Goal: Communication & Community: Share content

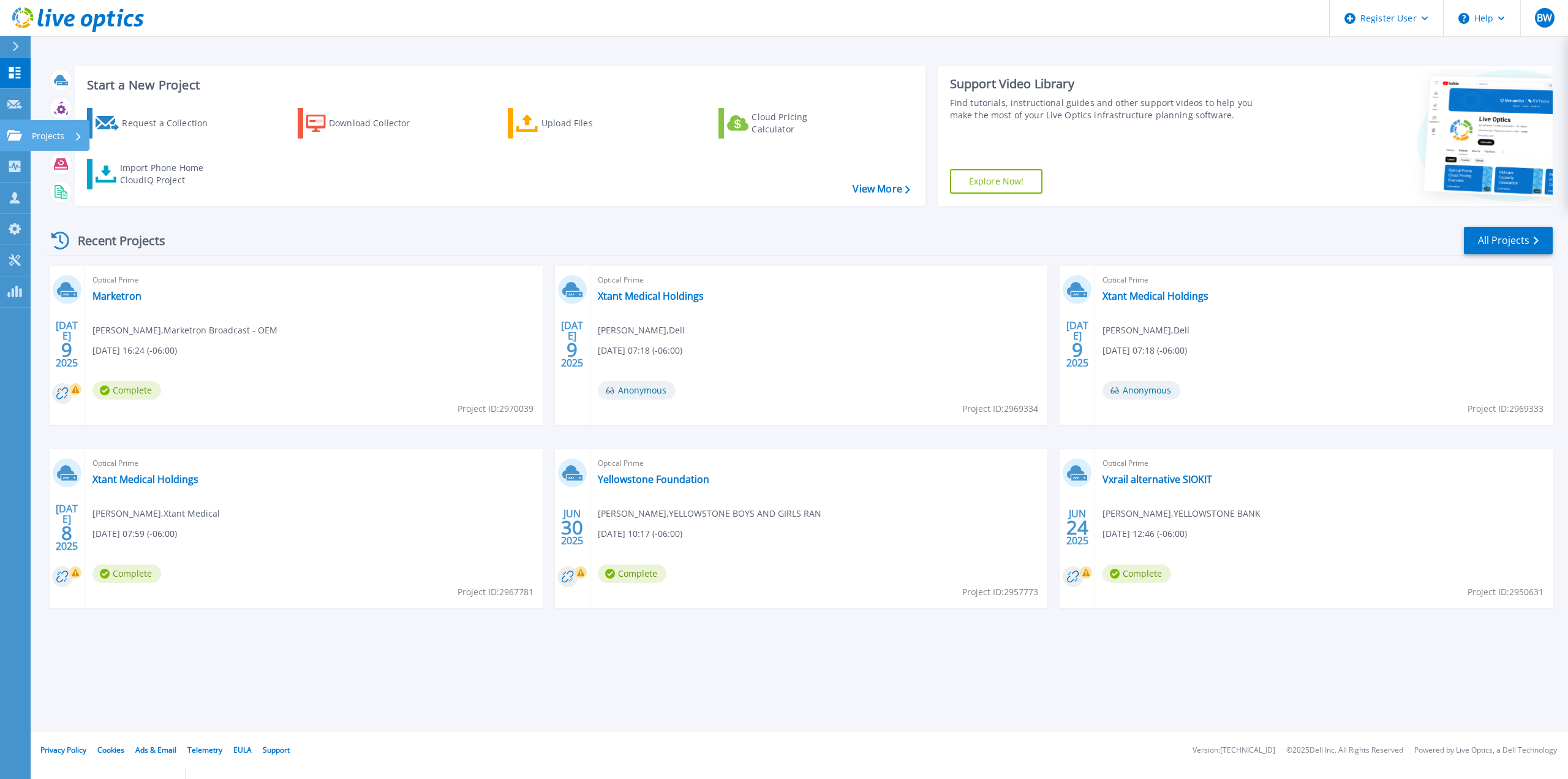
click at [16, 139] on icon at bounding box center [14, 135] width 15 height 11
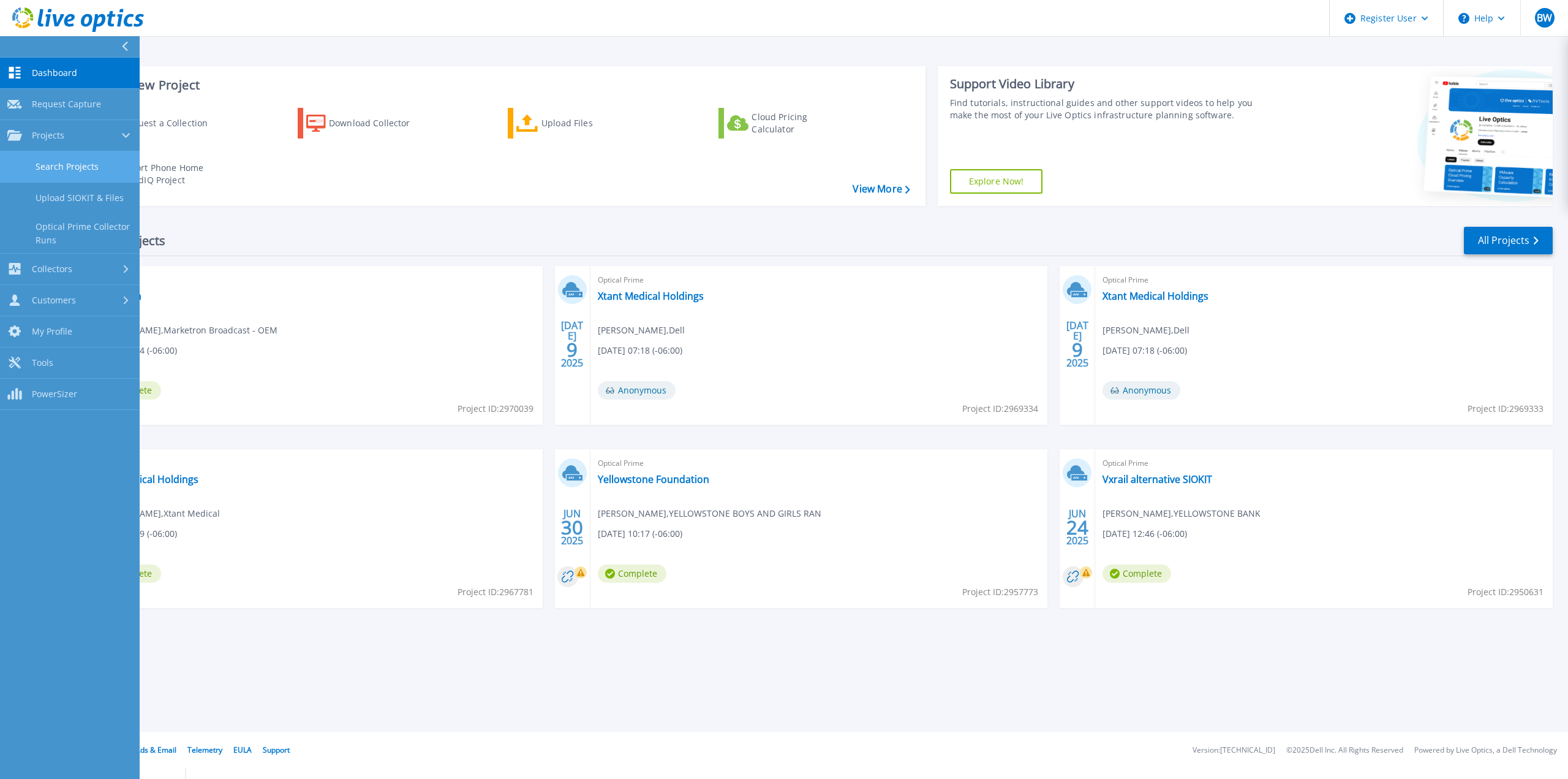
click at [75, 162] on link "Search Projects" at bounding box center [69, 168] width 139 height 32
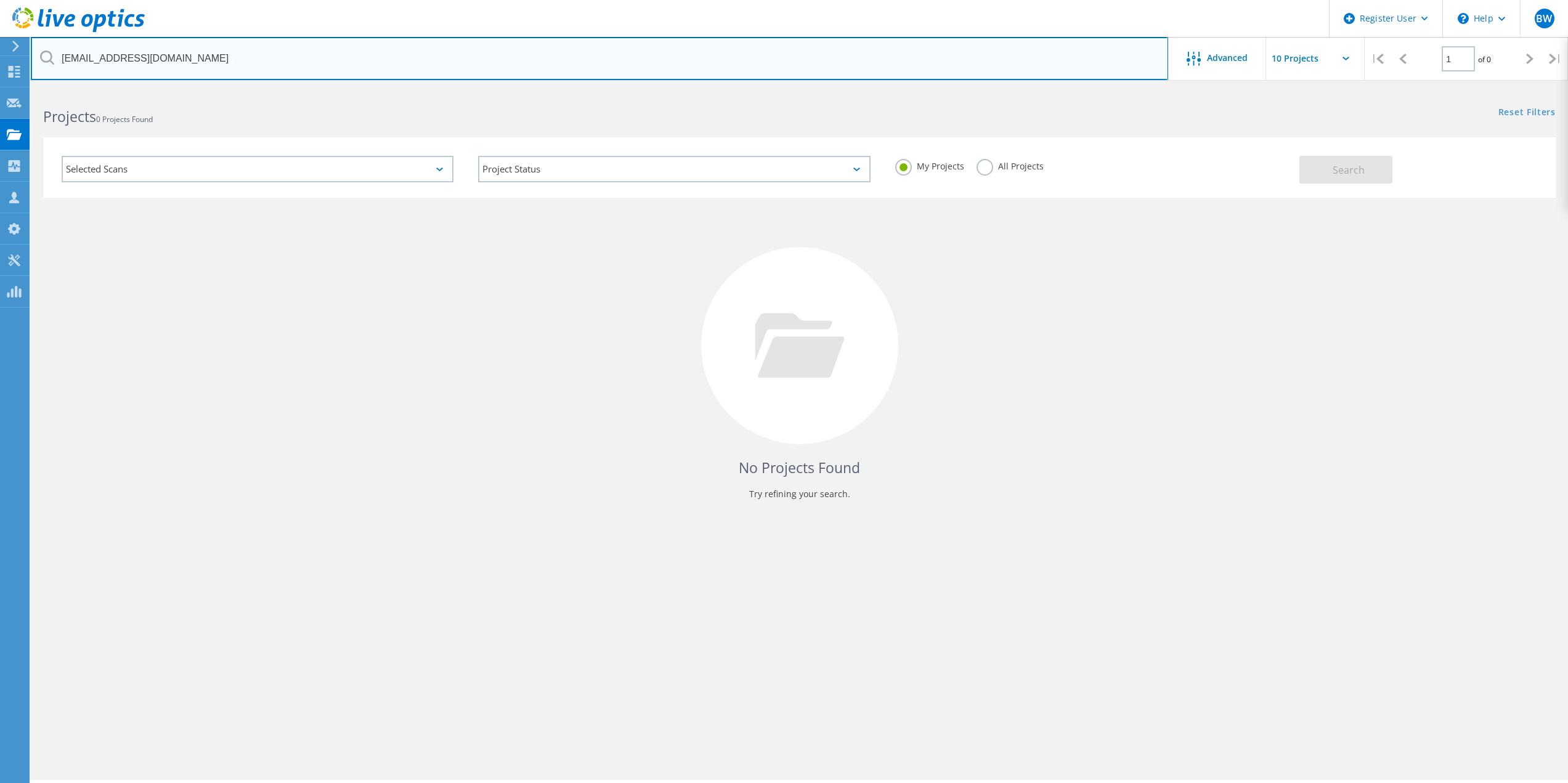
click at [222, 50] on input "[EMAIL_ADDRESS][DOMAIN_NAME]" at bounding box center [600, 58] width 1138 height 43
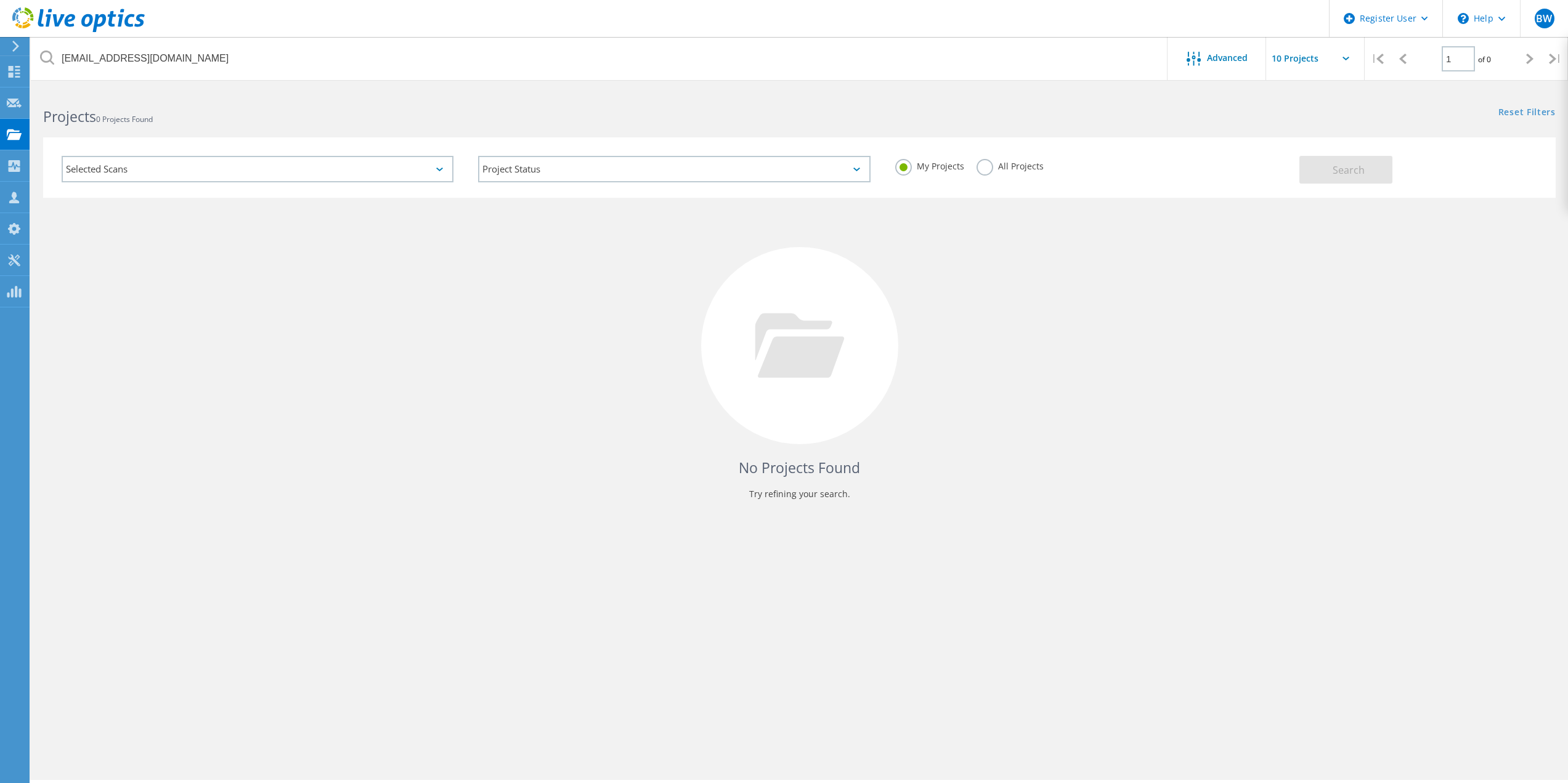
click at [984, 171] on label "All Projects" at bounding box center [1010, 164] width 67 height 11
click at [0, 0] on input "All Projects" at bounding box center [0, 0] width 0 height 0
click at [1366, 181] on button "Search" at bounding box center [1345, 169] width 93 height 27
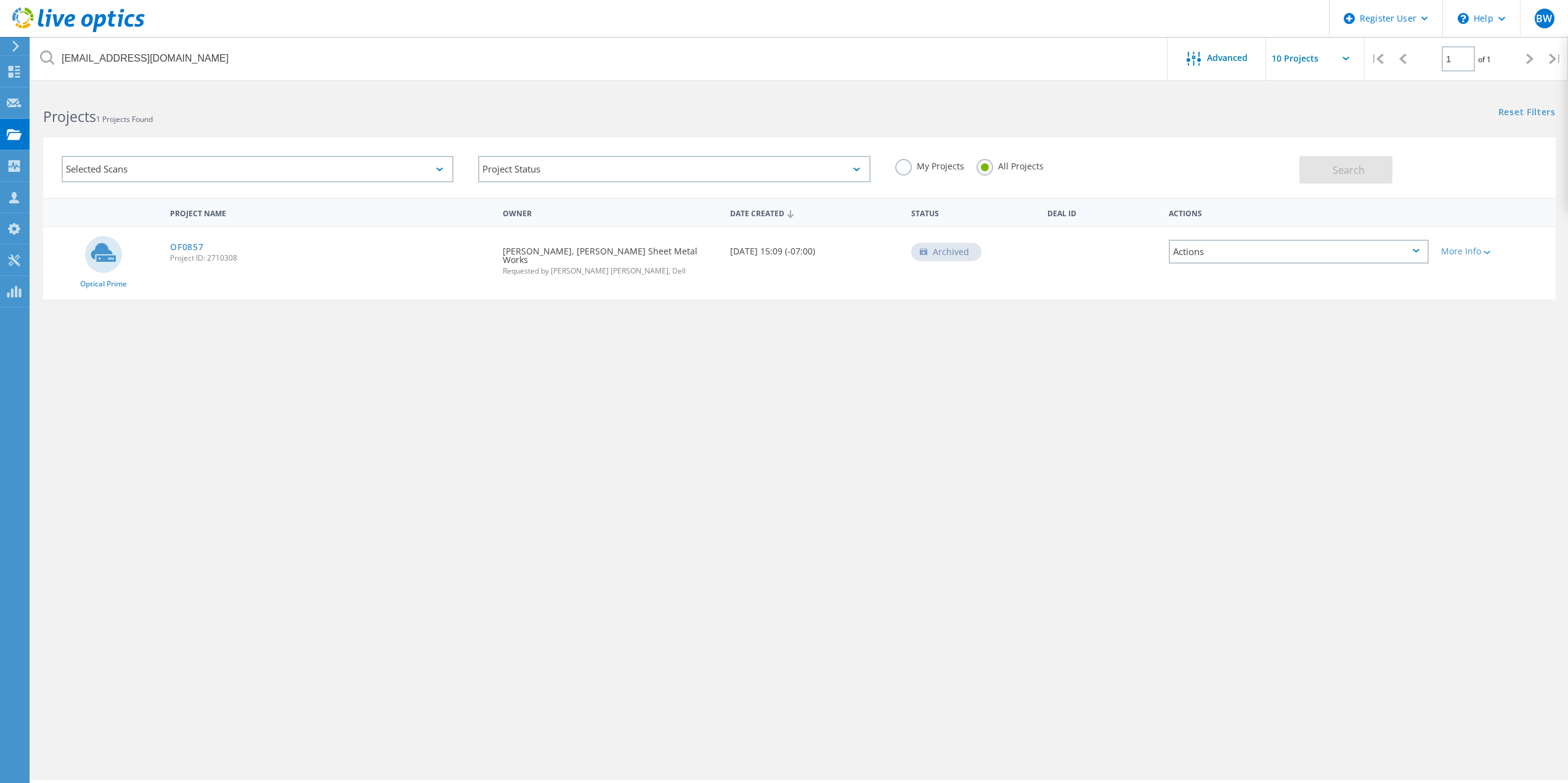
click at [194, 240] on div "OF0857 Project ID: 2710308" at bounding box center [330, 250] width 332 height 47
click at [184, 249] on link "OF0857" at bounding box center [187, 247] width 34 height 9
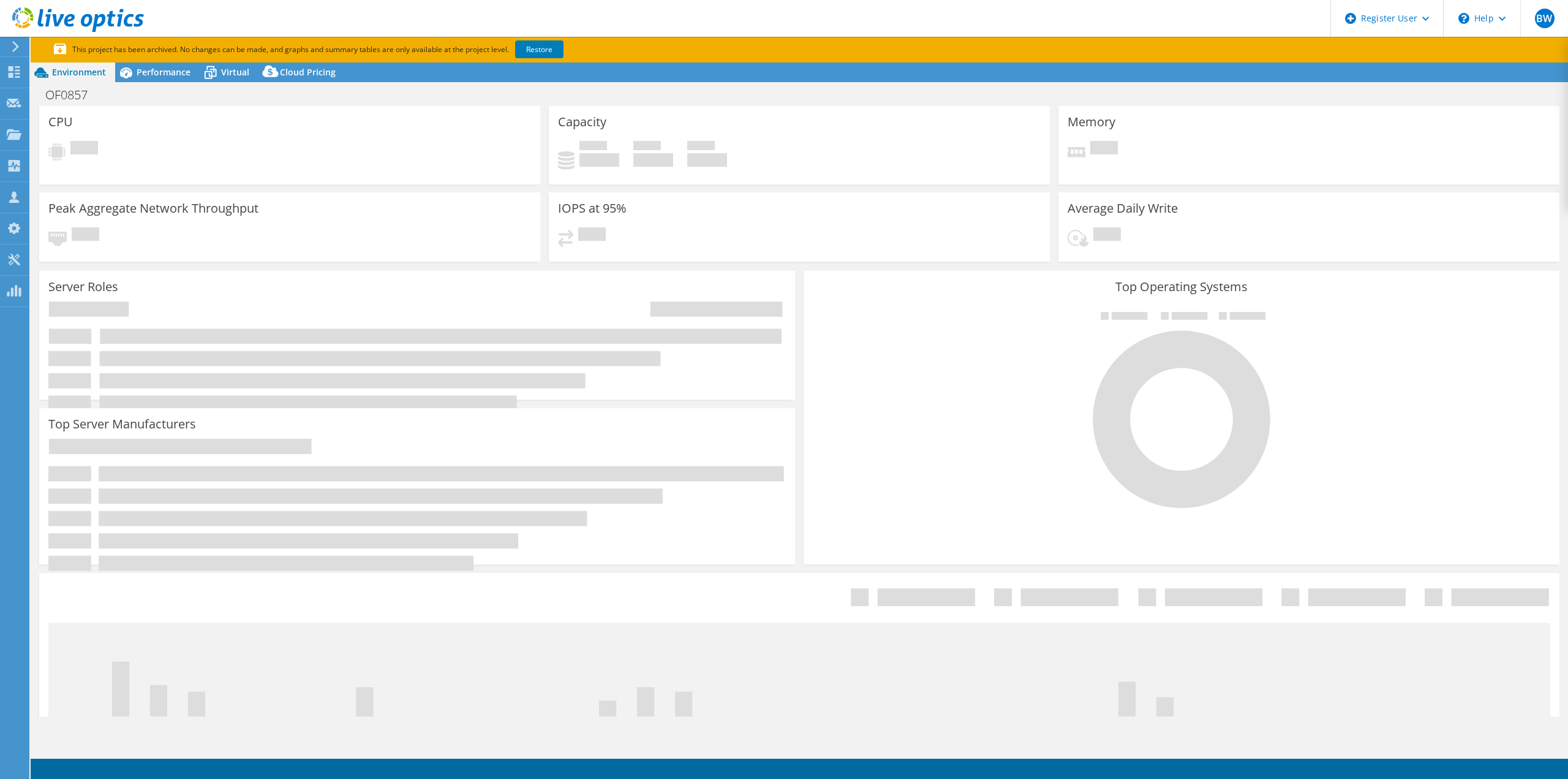
select select "USWest"
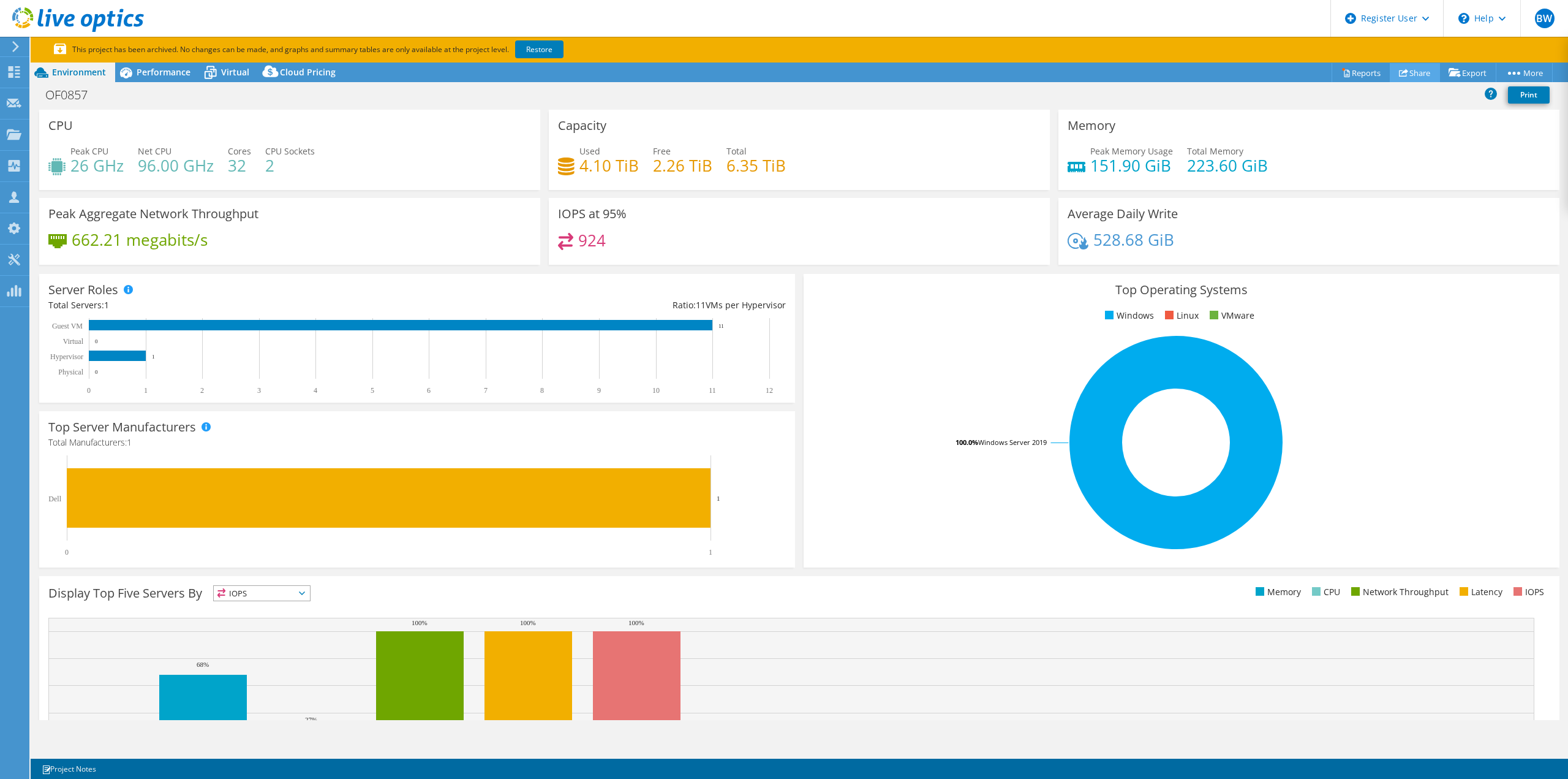
click at [1400, 72] on use at bounding box center [1404, 72] width 9 height 8
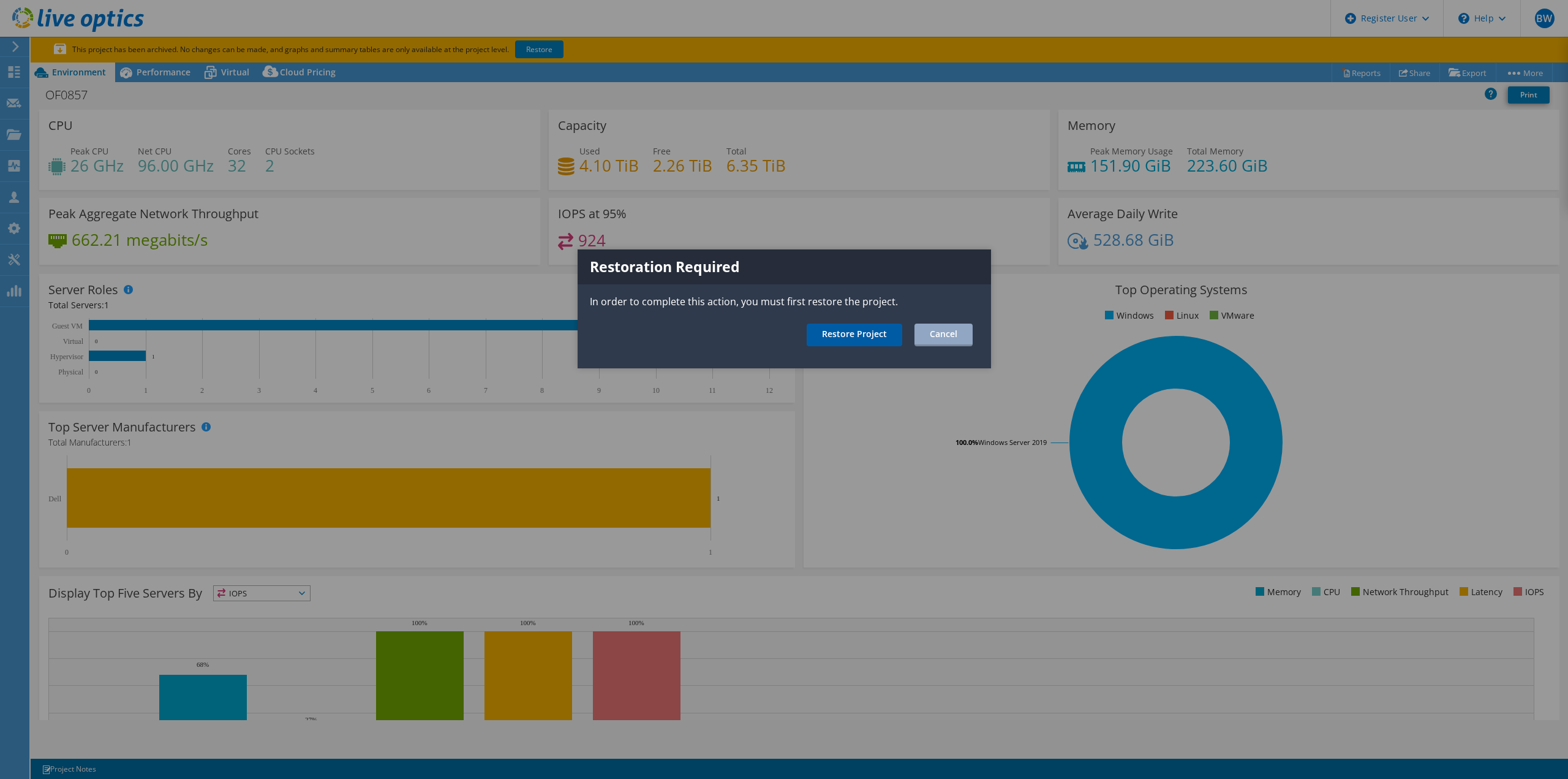
click at [845, 326] on link "Restore Project" at bounding box center [854, 335] width 96 height 23
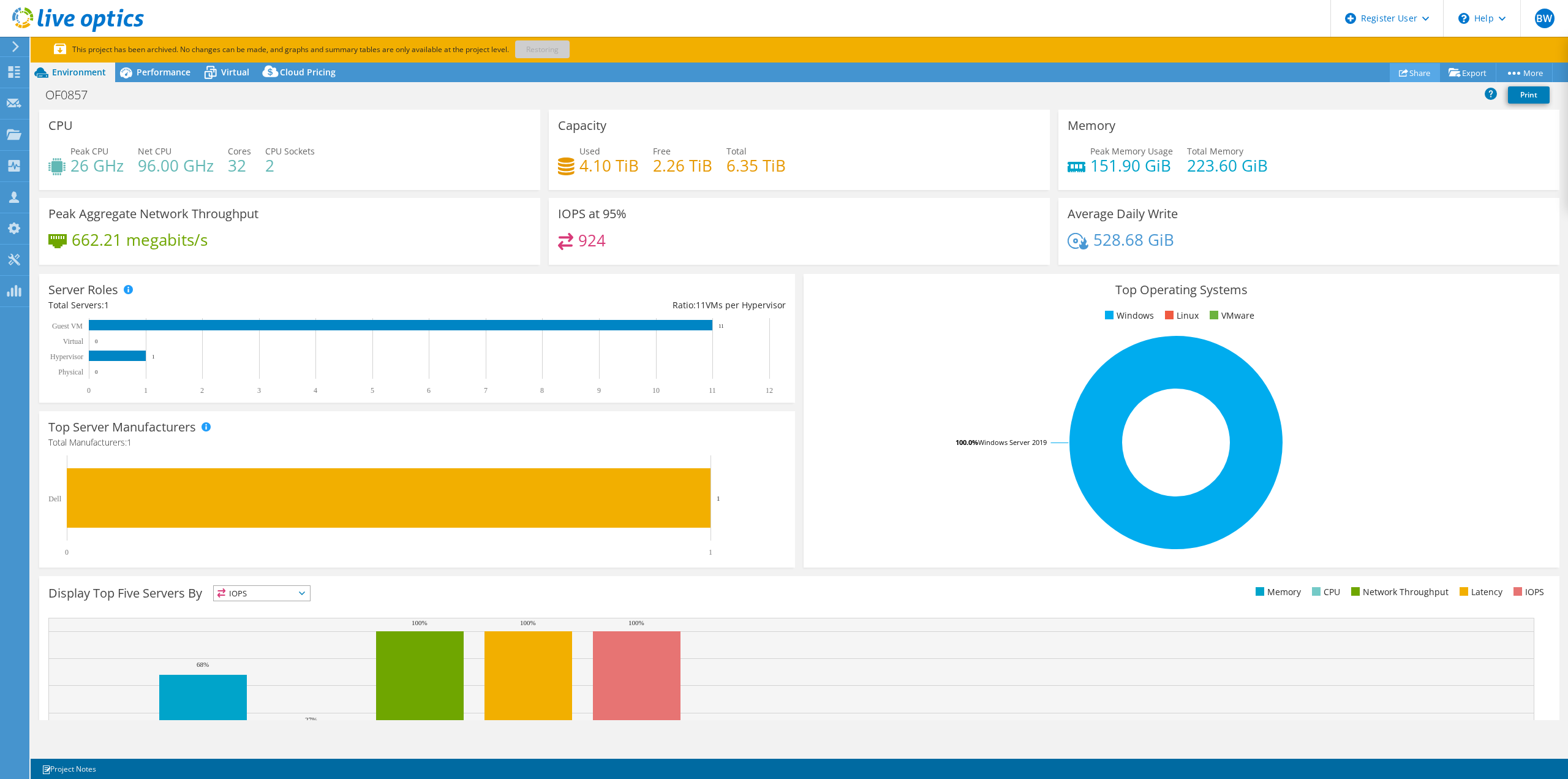
click at [1400, 72] on use at bounding box center [1404, 72] width 9 height 8
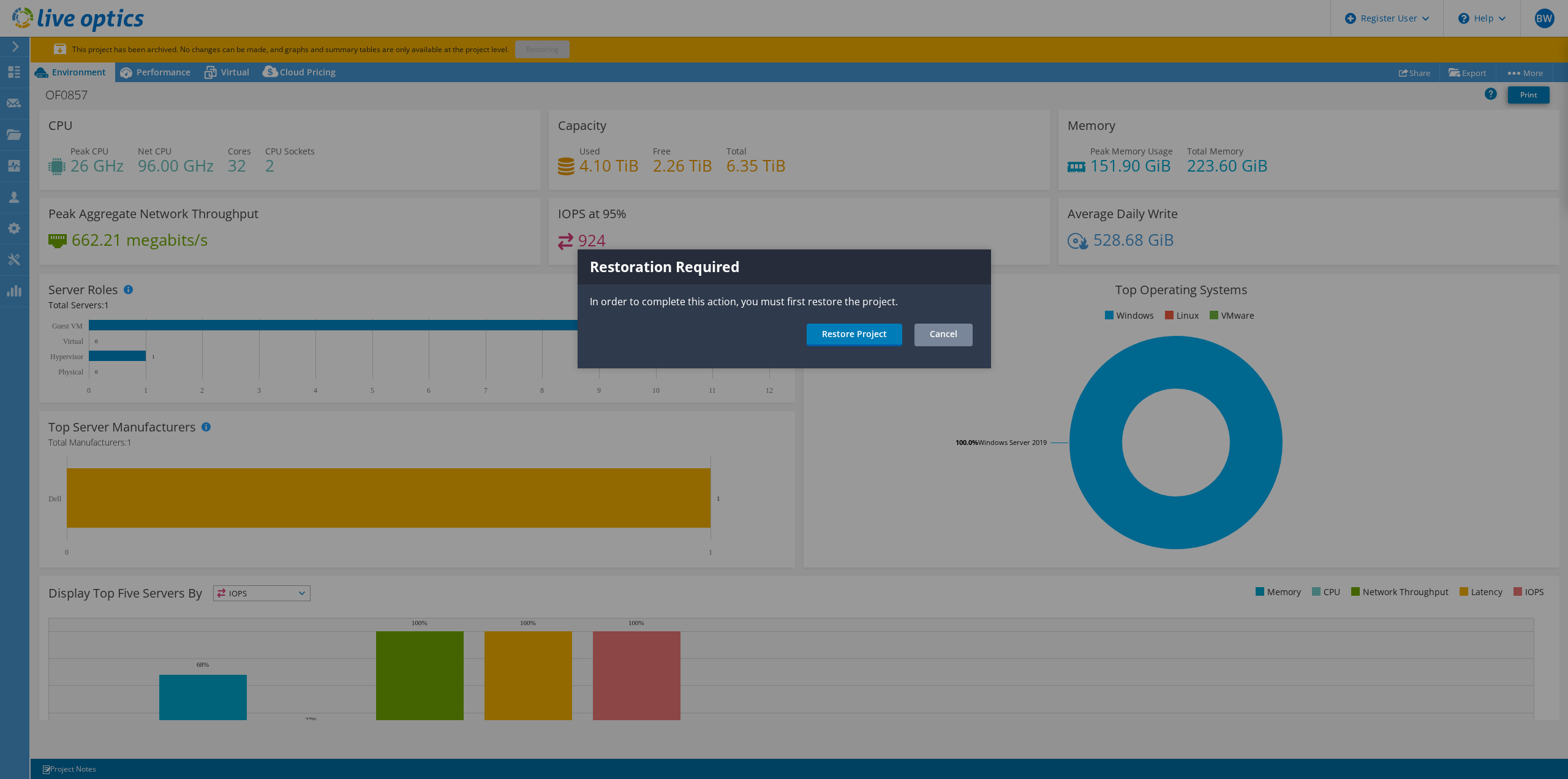
click at [942, 337] on link "Cancel" at bounding box center [944, 335] width 58 height 23
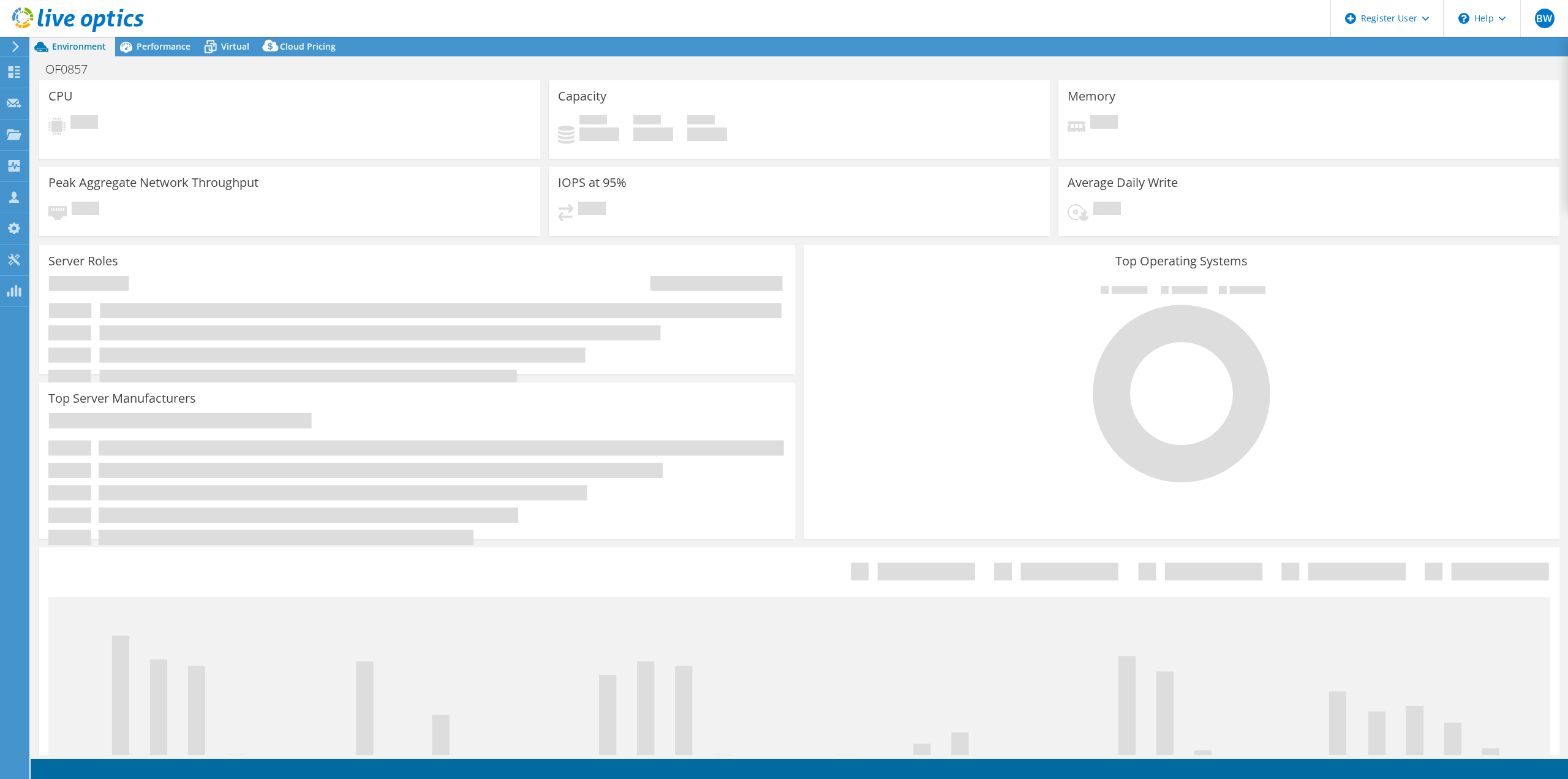
select select "USWest"
select select "USD"
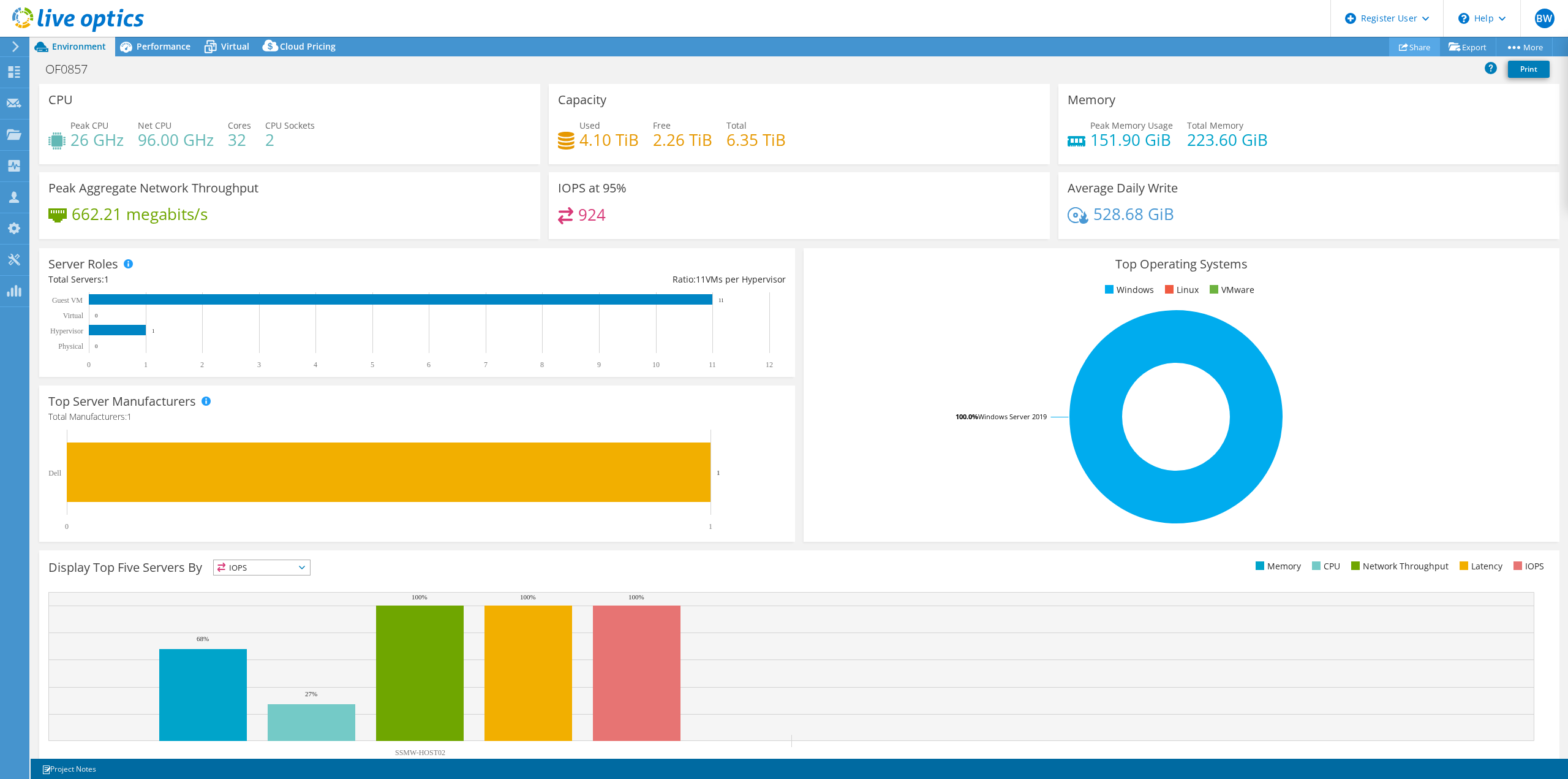
click at [1414, 49] on link "Share" at bounding box center [1415, 47] width 51 height 19
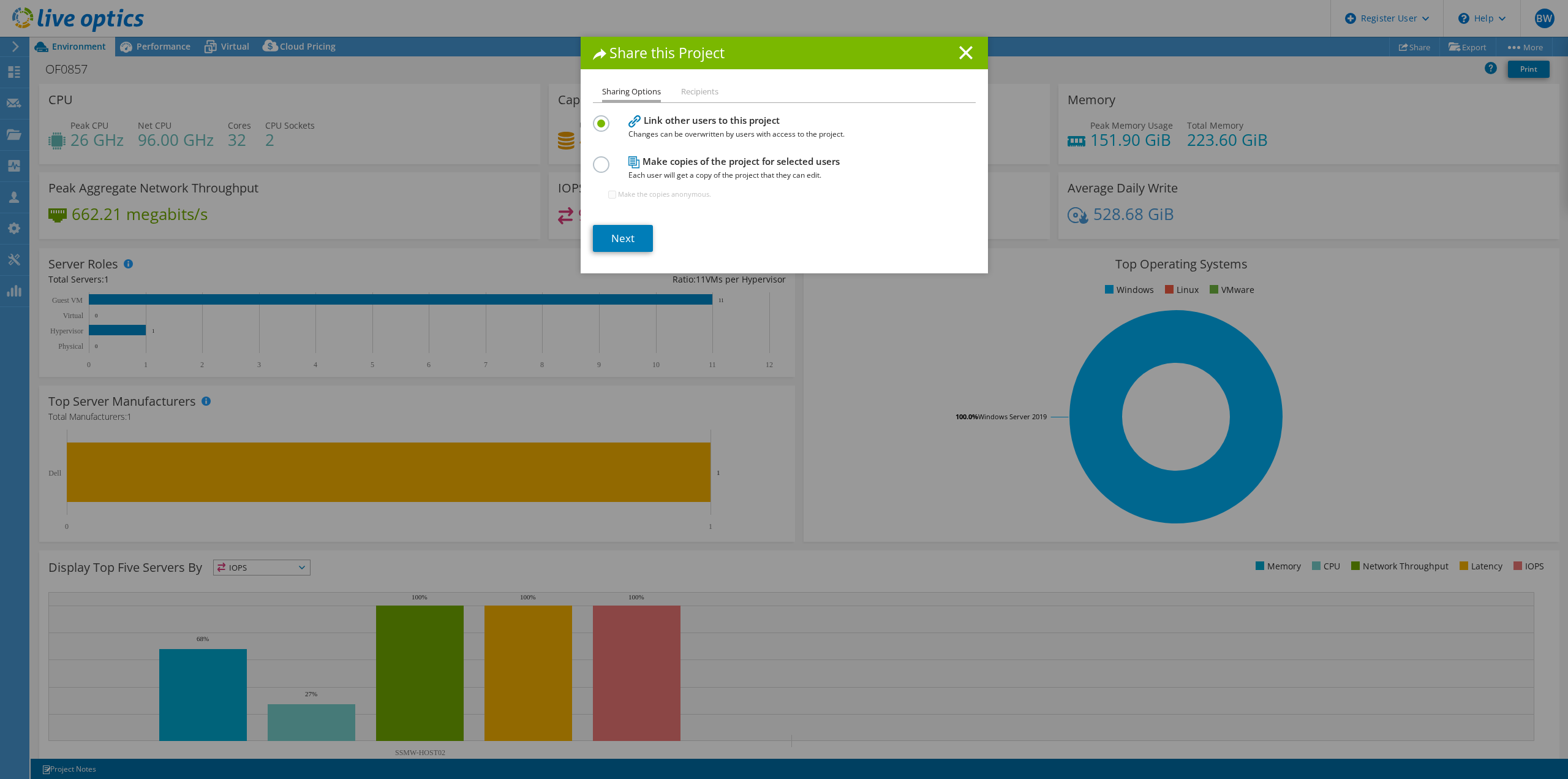
click at [619, 223] on section "Link other users to this project Changes can be overwritten by users with acces…" at bounding box center [784, 182] width 383 height 139
click at [619, 235] on link "Next" at bounding box center [623, 238] width 60 height 27
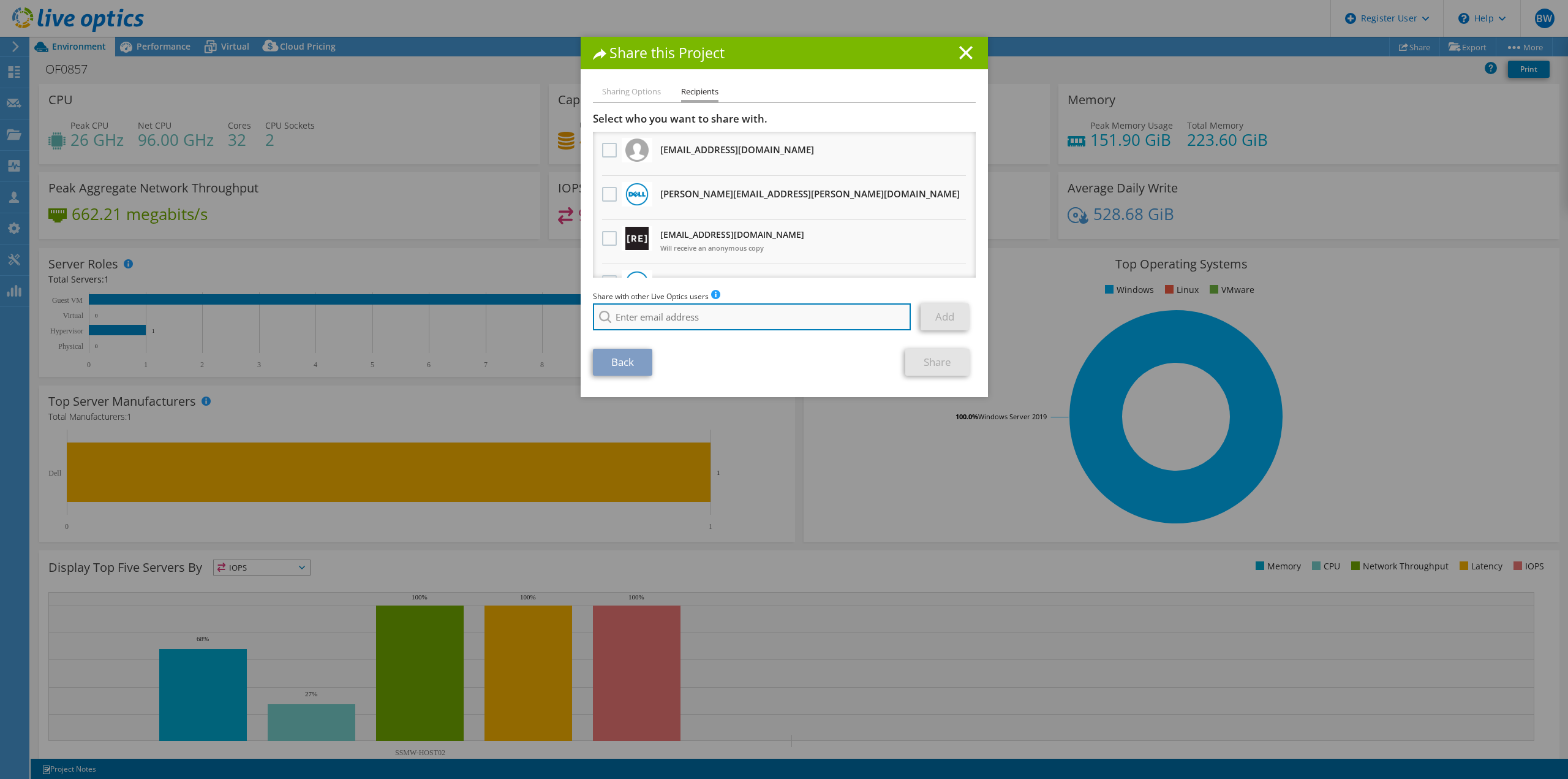
click at [643, 316] on input "search" at bounding box center [752, 317] width 318 height 27
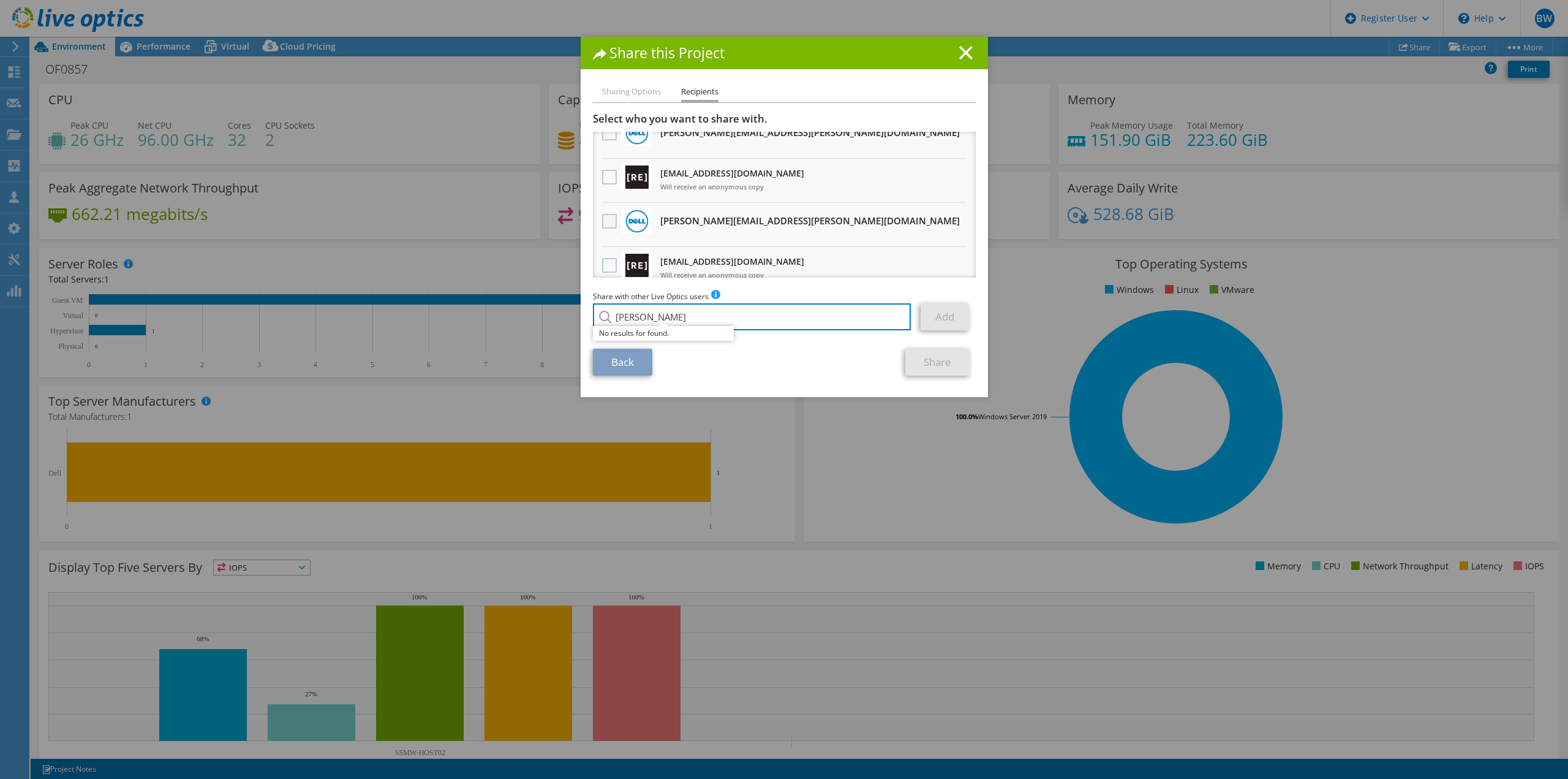
type input "[PERSON_NAME]"
click at [602, 220] on label at bounding box center [611, 221] width 18 height 15
click at [0, 0] on input "checkbox" at bounding box center [0, 0] width 0 height 0
click at [931, 365] on link "Share" at bounding box center [937, 361] width 64 height 27
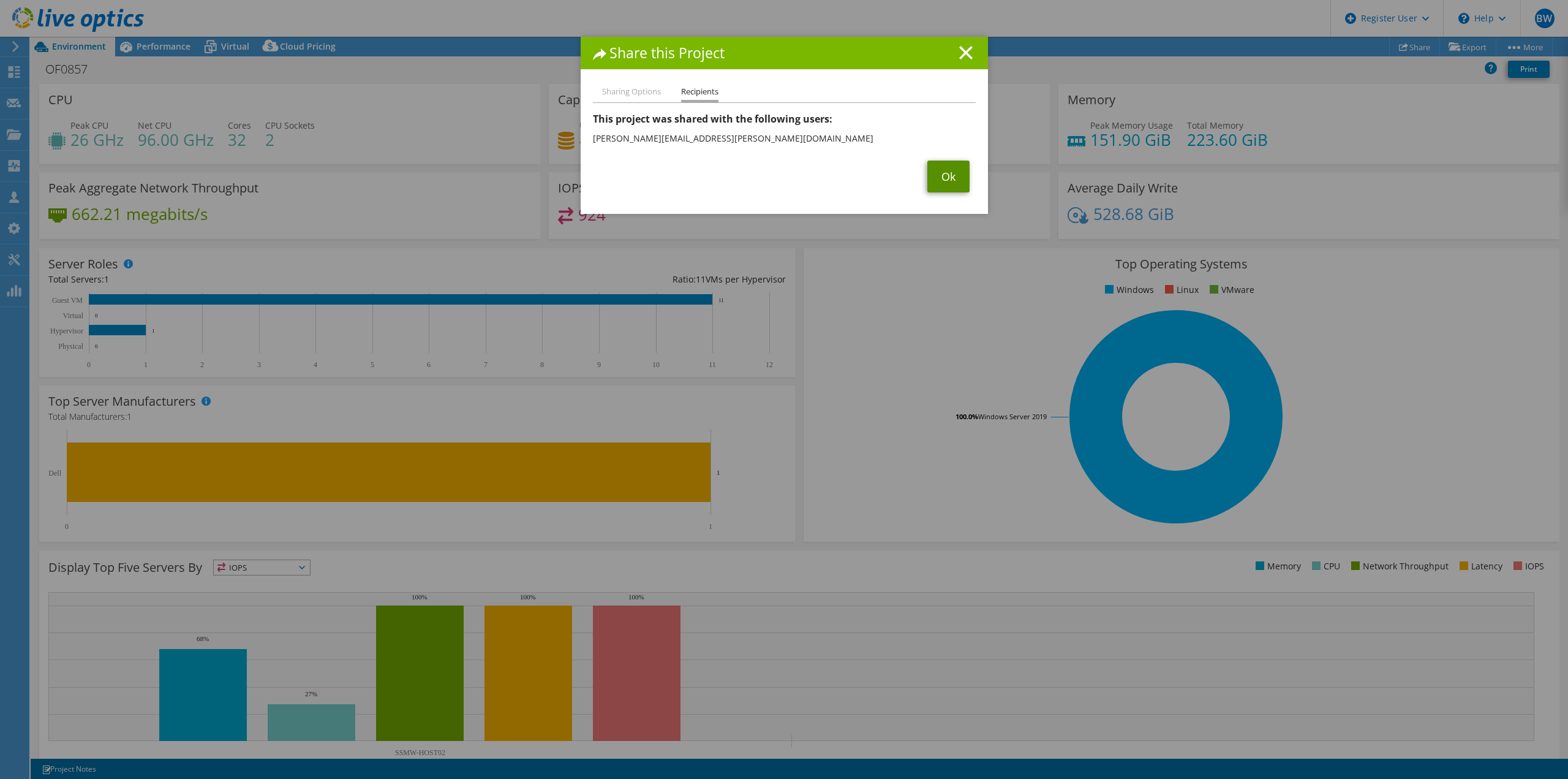
click at [934, 174] on link "Ok" at bounding box center [949, 176] width 42 height 32
